Goal: Task Accomplishment & Management: Complete application form

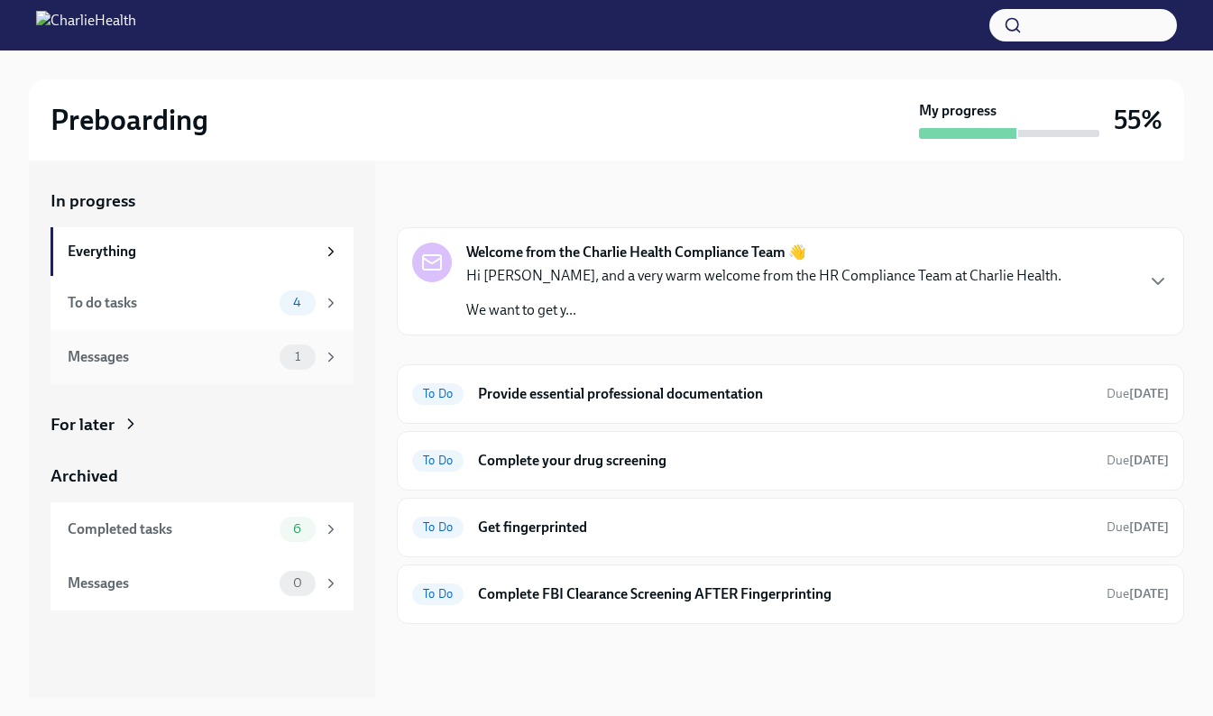
click at [221, 357] on div "Messages" at bounding box center [170, 357] width 205 height 20
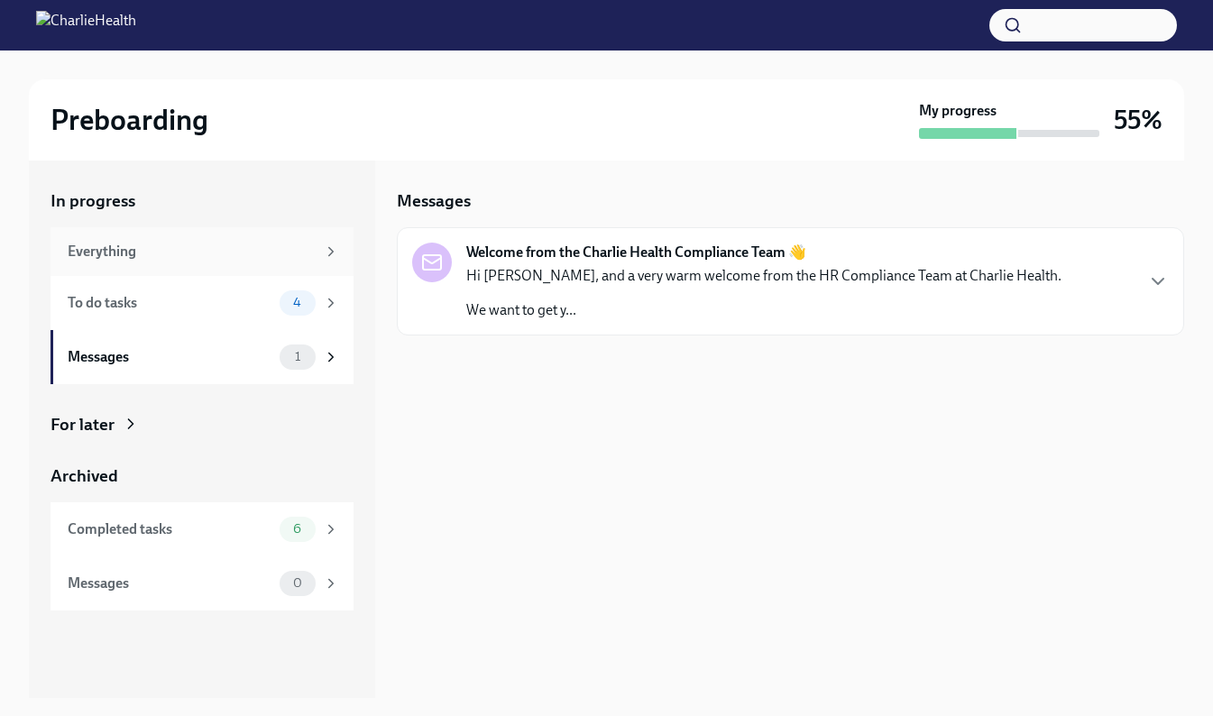
click at [255, 254] on div "Everything" at bounding box center [192, 252] width 248 height 20
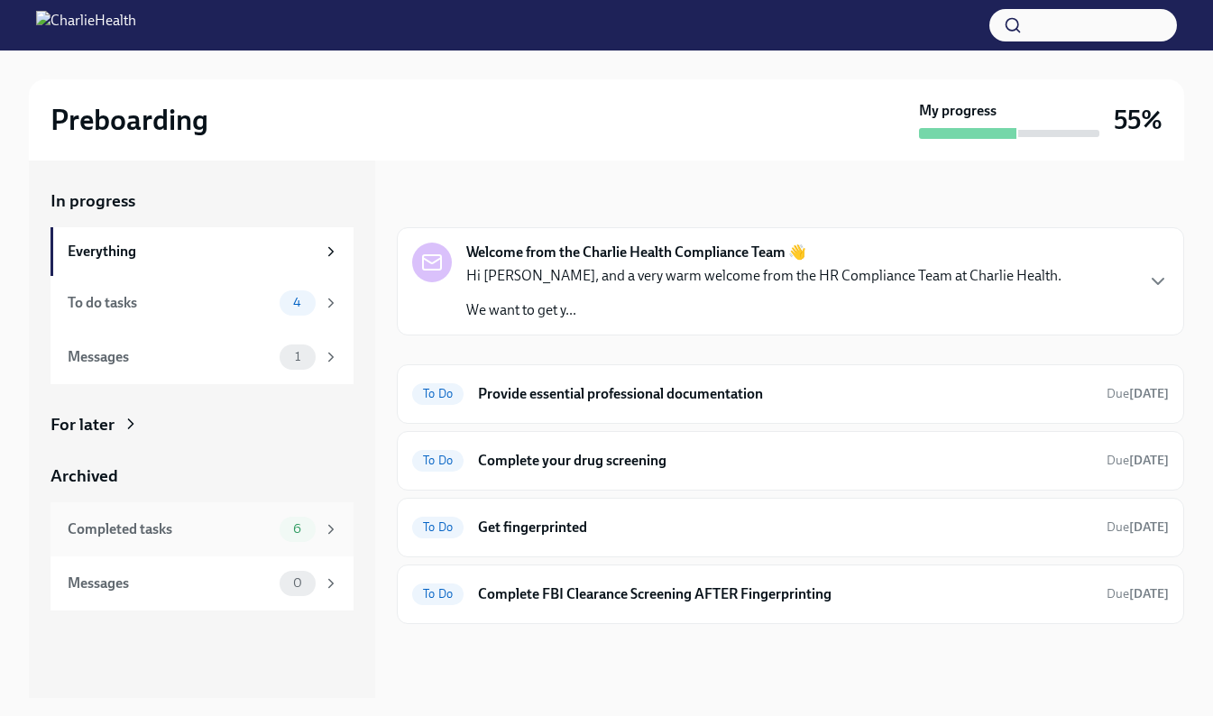
click at [226, 526] on div "Completed tasks" at bounding box center [170, 529] width 205 height 20
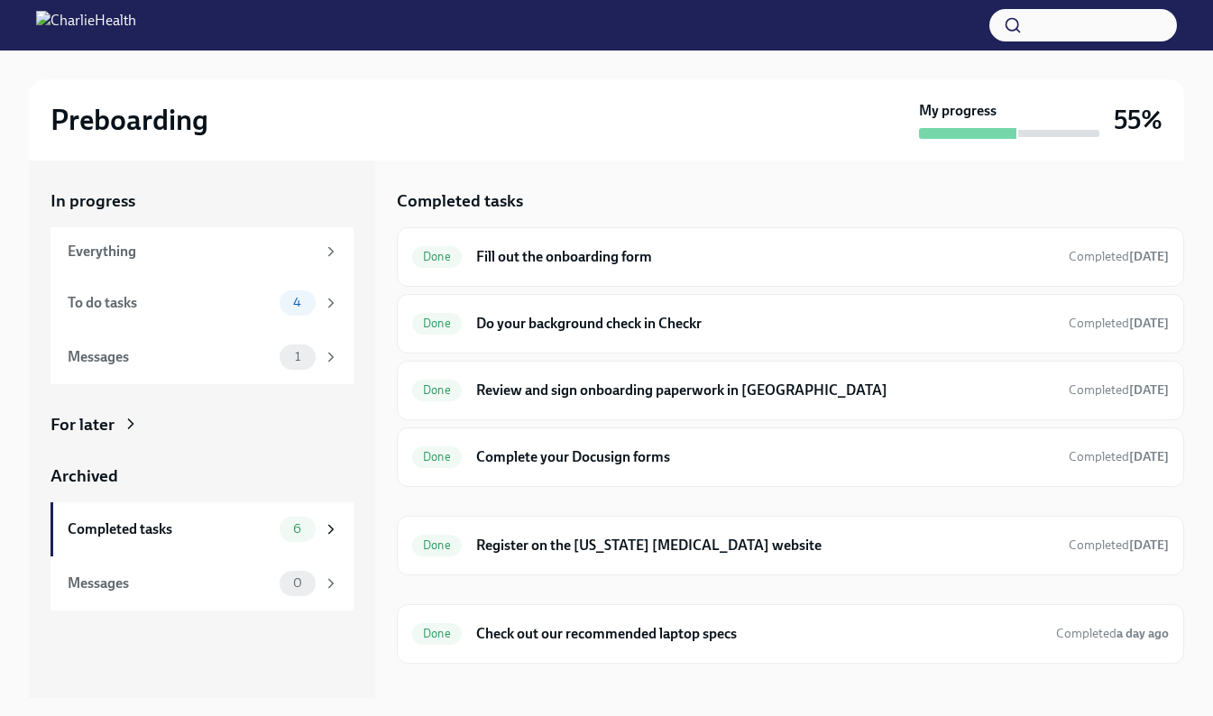
scroll to position [32, 0]
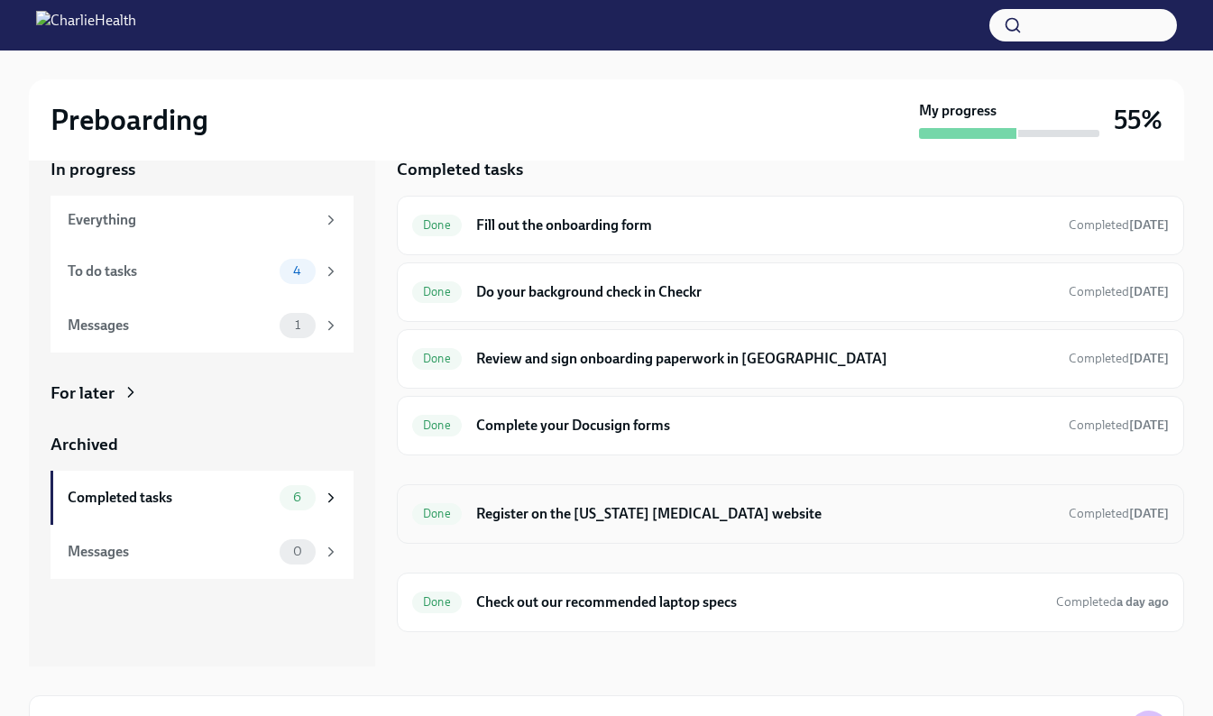
click at [751, 515] on h6 "Register on the [US_STATE] [MEDICAL_DATA] website" at bounding box center [765, 514] width 578 height 20
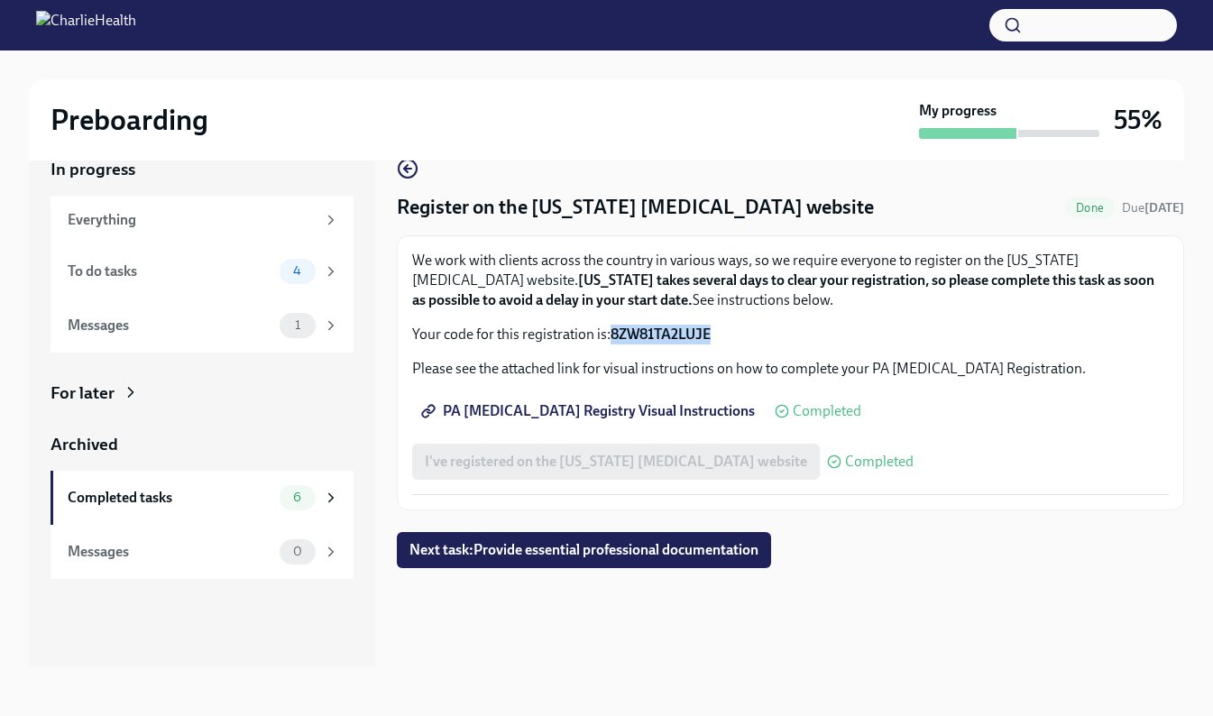
drag, startPoint x: 715, startPoint y: 330, endPoint x: 613, endPoint y: 334, distance: 102.0
click at [613, 334] on p "Your code for this registration is: 8ZW81TA2LUJE" at bounding box center [790, 335] width 756 height 20
drag, startPoint x: 613, startPoint y: 334, endPoint x: 714, endPoint y: 328, distance: 101.2
click at [714, 328] on p "Your code for this registration is: 8ZW81TA2LUJE" at bounding box center [790, 335] width 756 height 20
drag, startPoint x: 717, startPoint y: 332, endPoint x: 613, endPoint y: 333, distance: 103.7
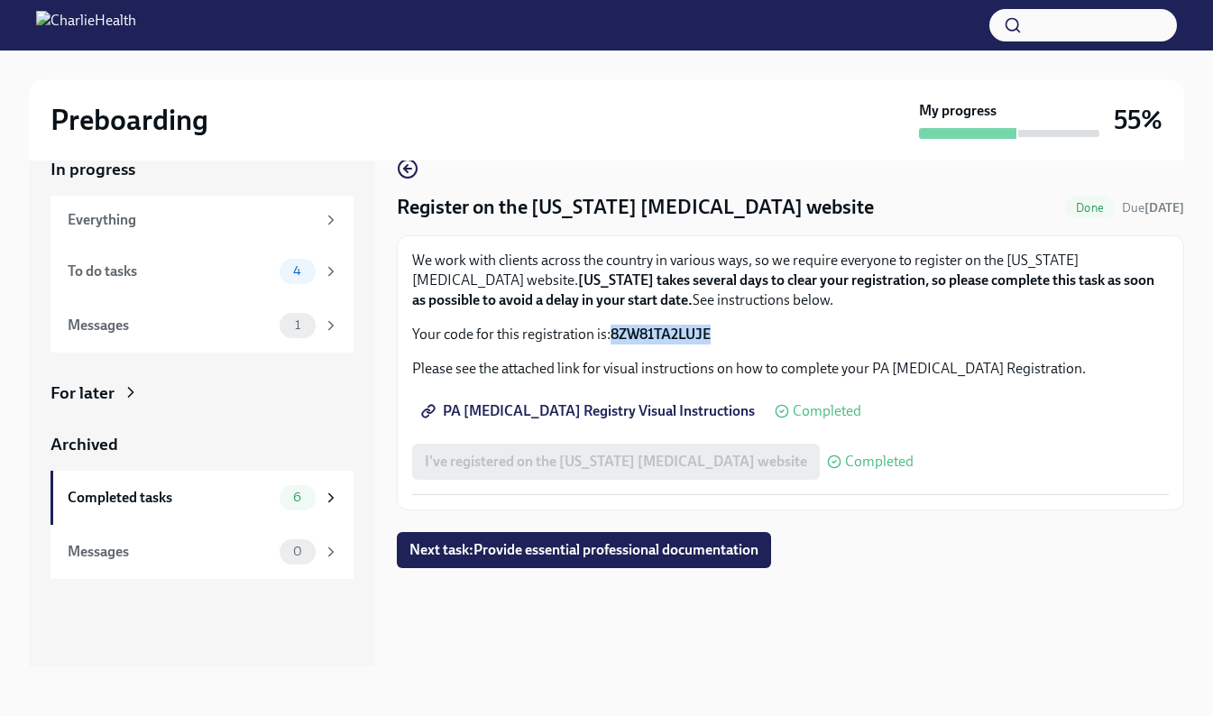
click at [613, 333] on p "Your code for this registration is: 8ZW81TA2LUJE" at bounding box center [790, 335] width 756 height 20
drag, startPoint x: 613, startPoint y: 333, endPoint x: 640, endPoint y: 334, distance: 27.1
copy strong "8ZW81TA2LUJE"
click at [672, 408] on span "PA [MEDICAL_DATA] Registry Visual Instructions" at bounding box center [590, 411] width 330 height 18
copy strong "8ZW81TA2LUJE"
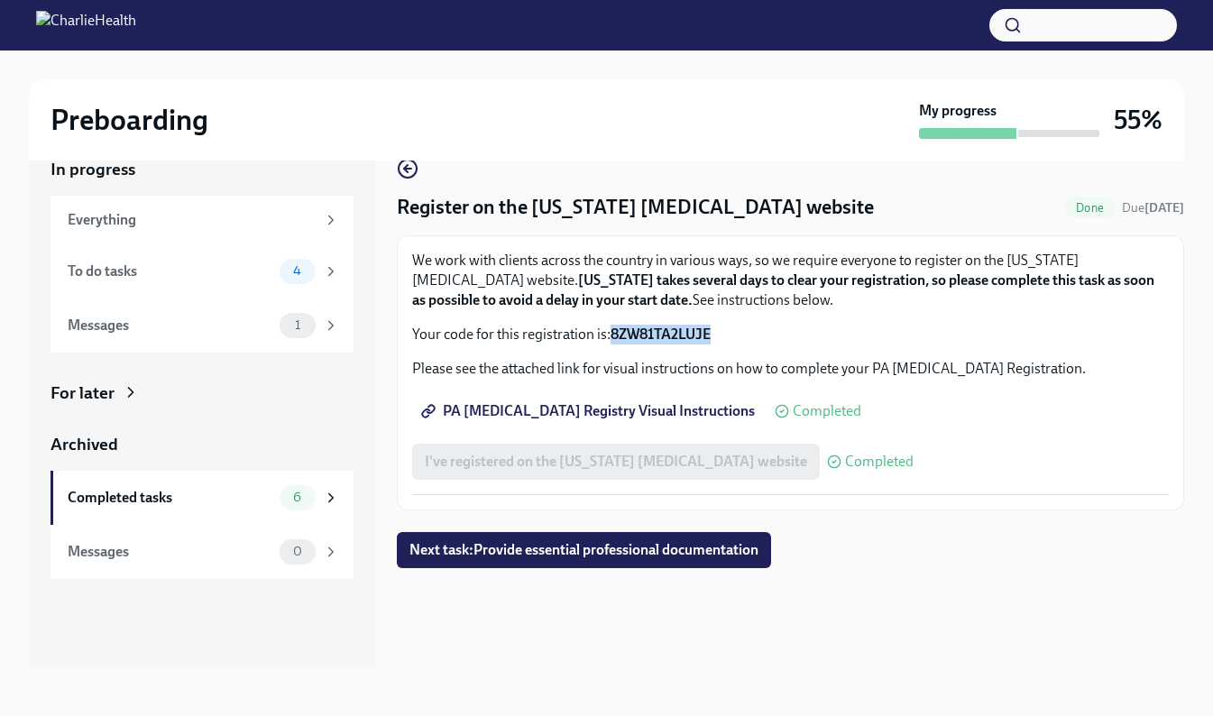
click at [616, 409] on span "PA [MEDICAL_DATA] Registry Visual Instructions" at bounding box center [590, 411] width 330 height 18
